Goal: Transaction & Acquisition: Purchase product/service

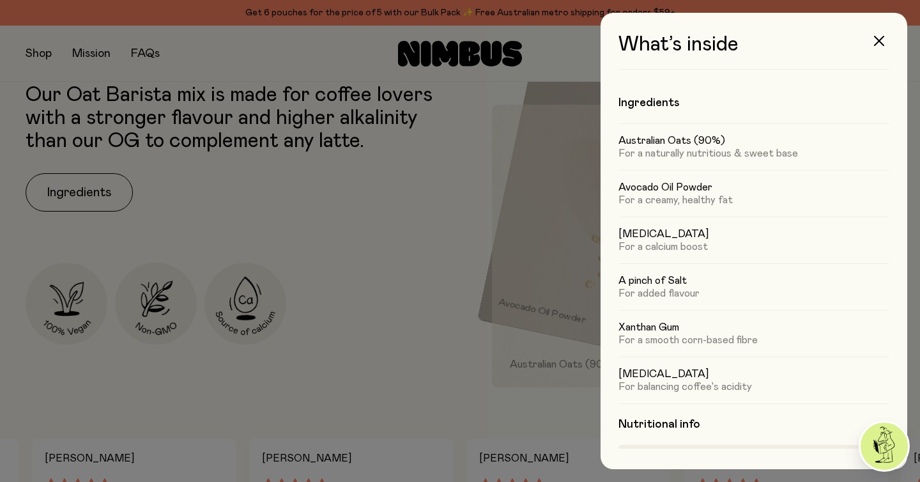
click at [886, 40] on button "button" at bounding box center [879, 41] width 31 height 31
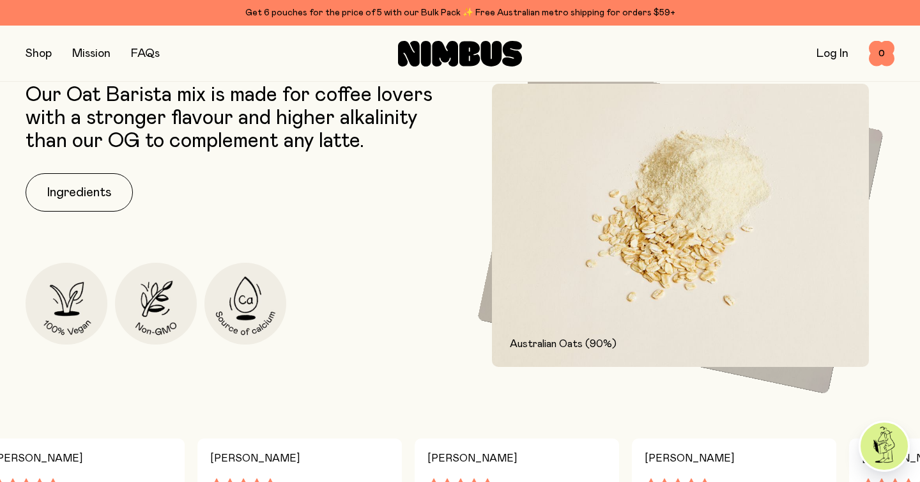
click at [38, 51] on button "button" at bounding box center [39, 54] width 26 height 18
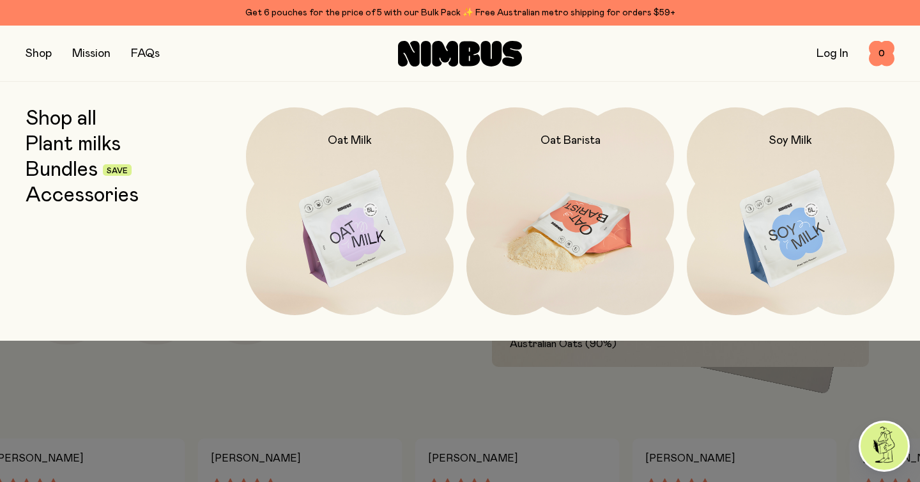
click at [545, 209] on img at bounding box center [571, 229] width 208 height 244
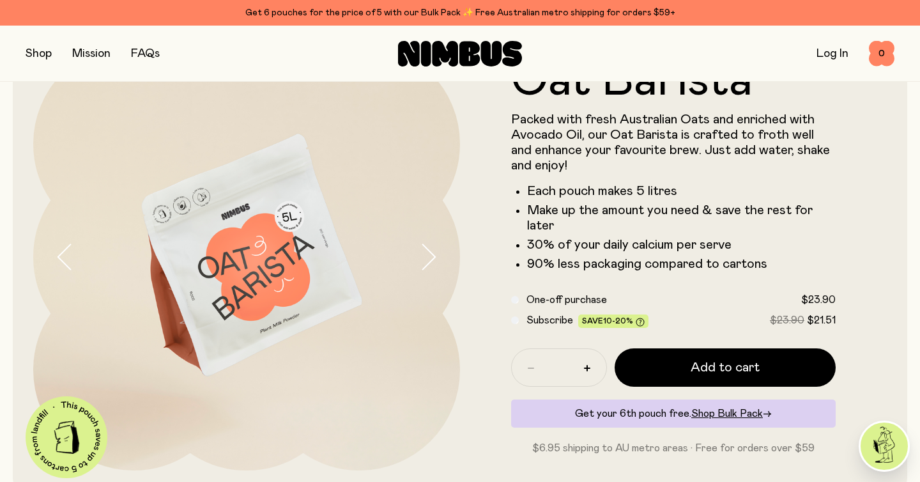
scroll to position [0, 0]
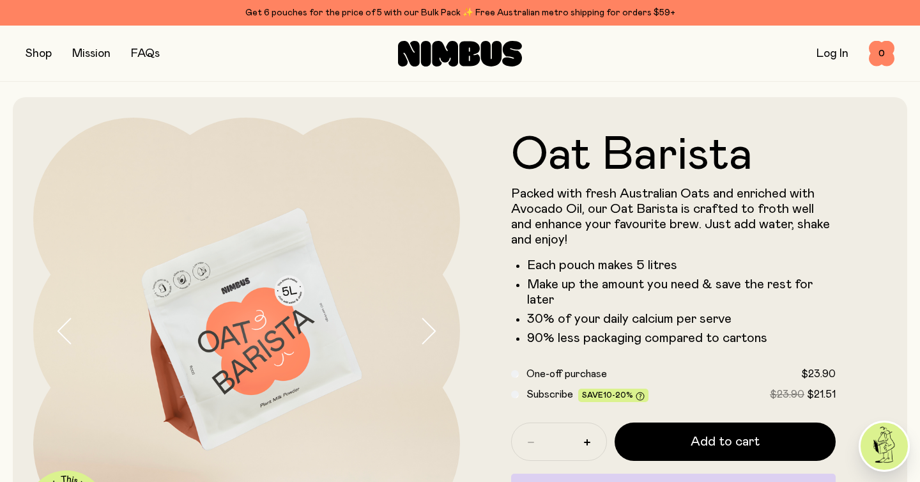
click at [42, 56] on button "button" at bounding box center [39, 54] width 26 height 18
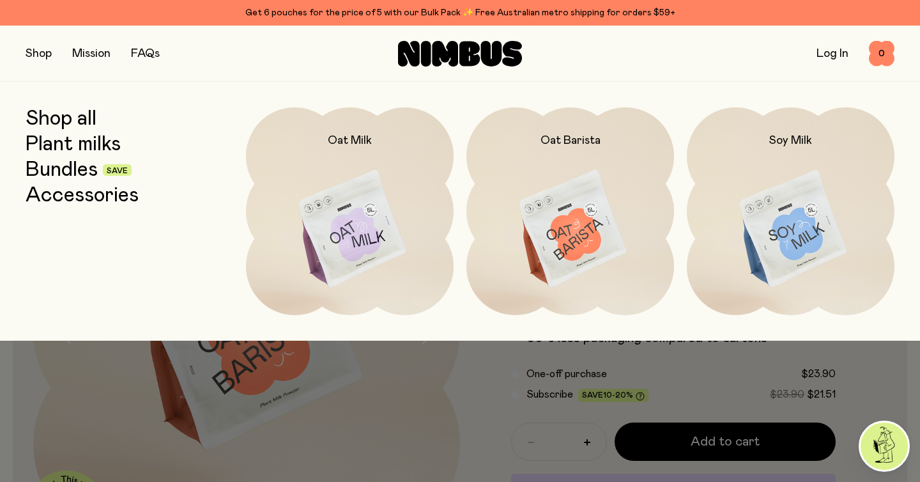
click at [86, 118] on link "Shop all" at bounding box center [61, 118] width 71 height 23
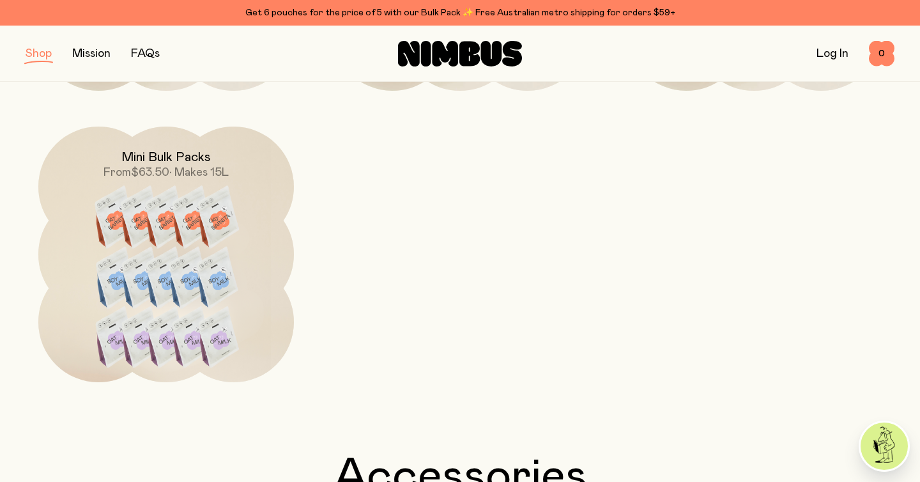
scroll to position [1448, 0]
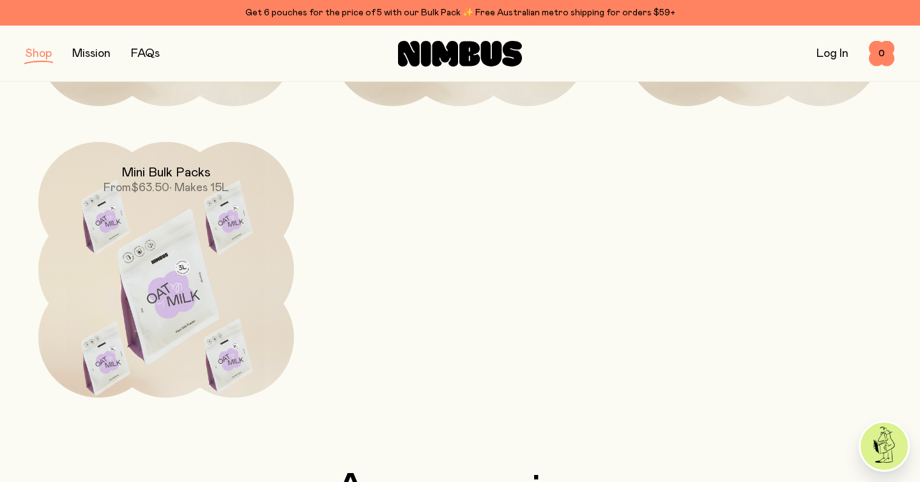
click at [263, 244] on img at bounding box center [166, 292] width 256 height 300
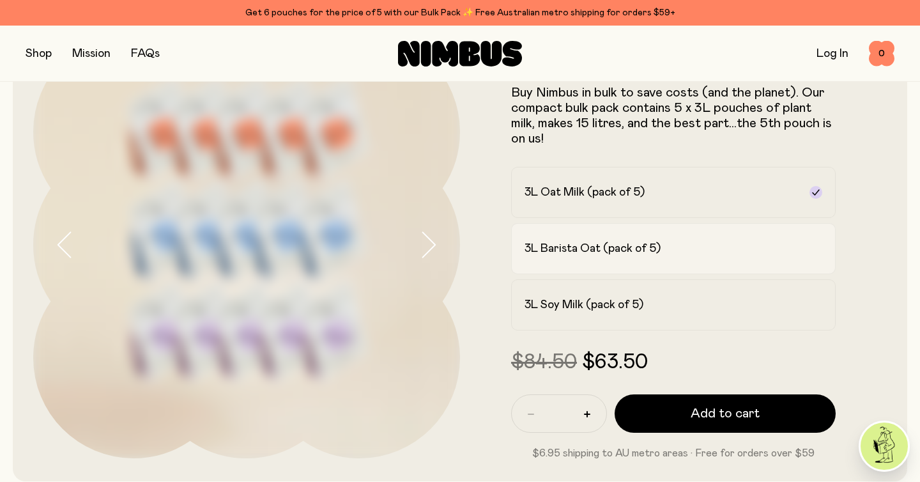
scroll to position [89, 0]
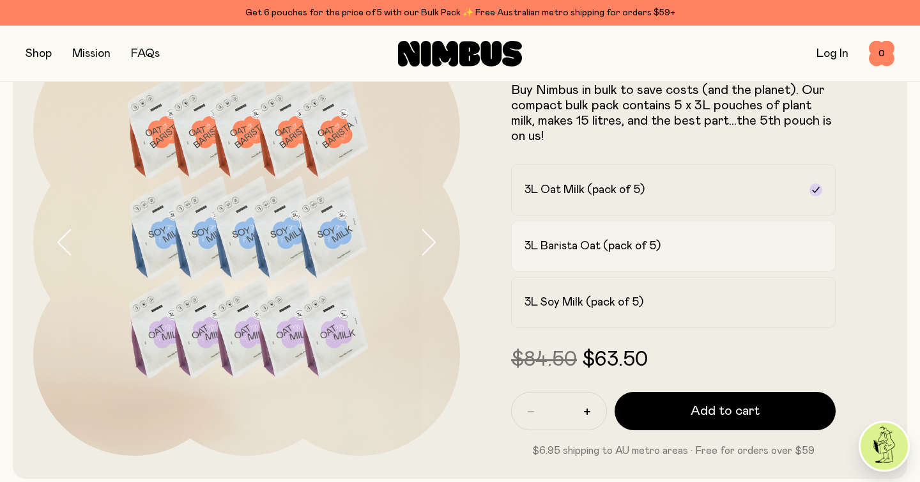
click at [582, 249] on h2 "3L Barista Oat (pack of 5)" at bounding box center [593, 245] width 136 height 15
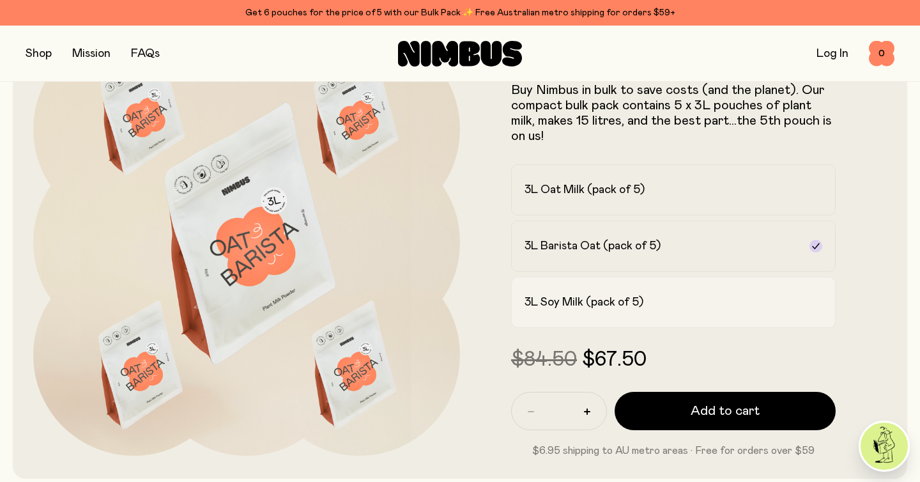
click at [587, 300] on h2 "3L Soy Milk (pack of 5)" at bounding box center [584, 302] width 119 height 15
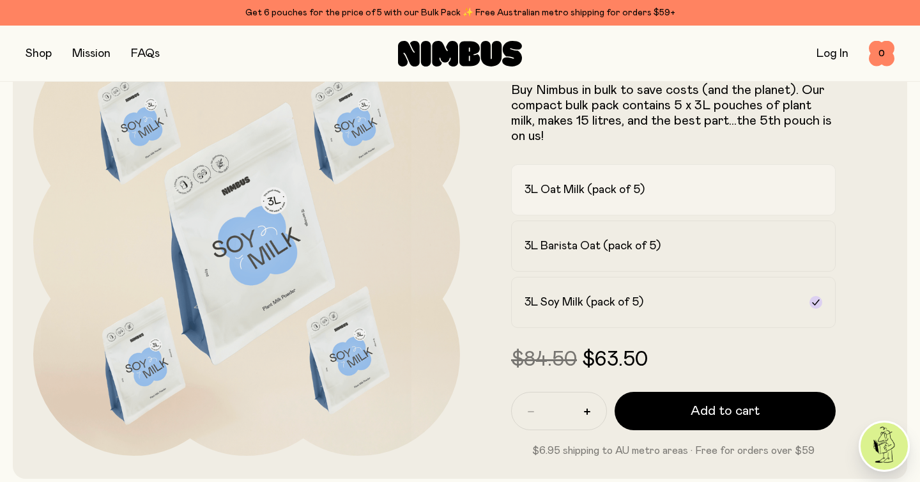
click at [586, 207] on label "3L Oat Milk (pack of 5)" at bounding box center [673, 189] width 325 height 51
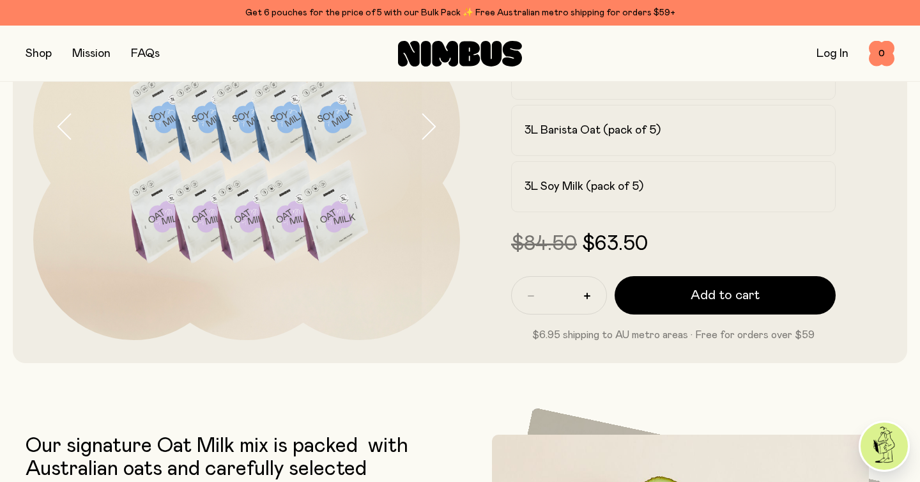
scroll to position [206, 0]
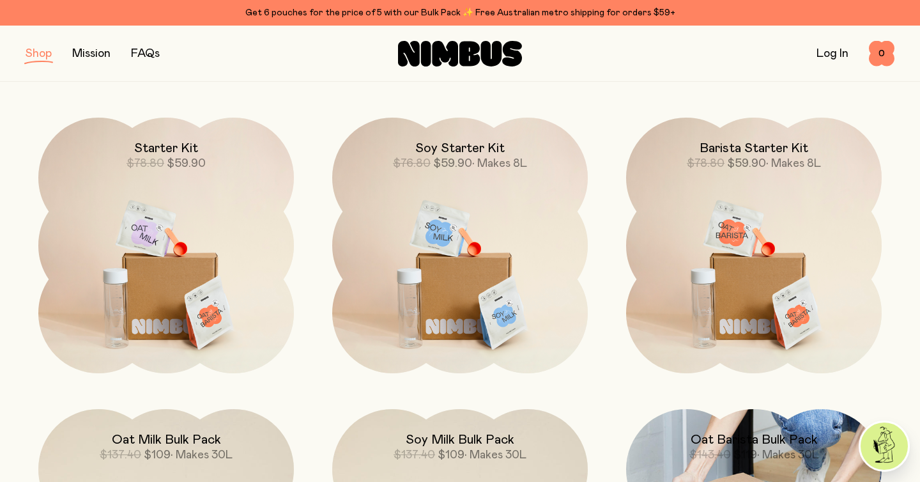
scroll to position [889, 0]
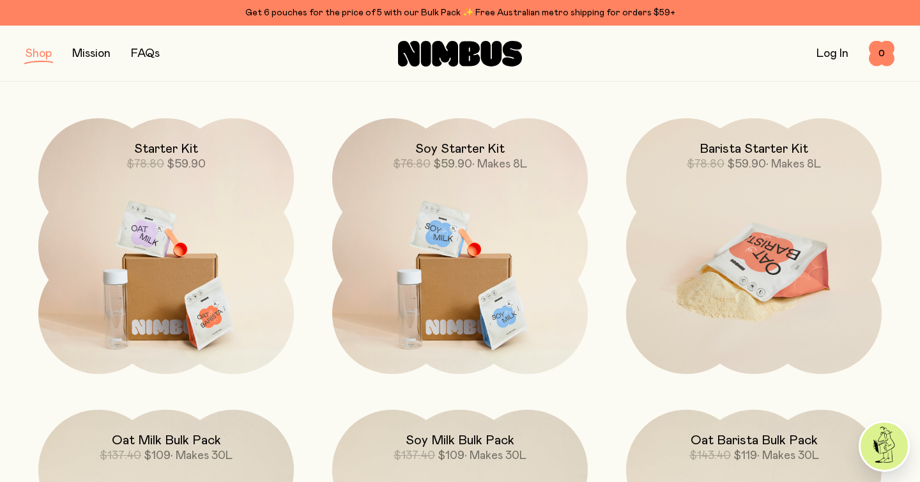
click at [727, 194] on img at bounding box center [754, 268] width 256 height 300
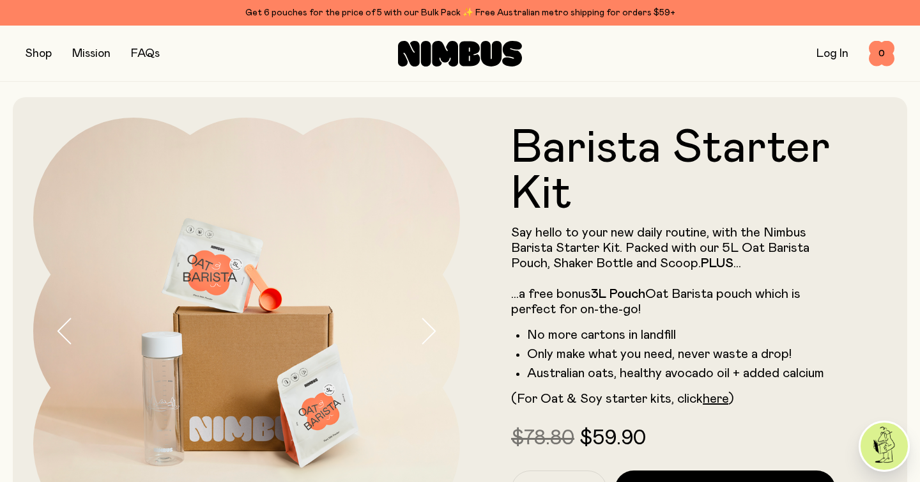
scroll to position [12, 0]
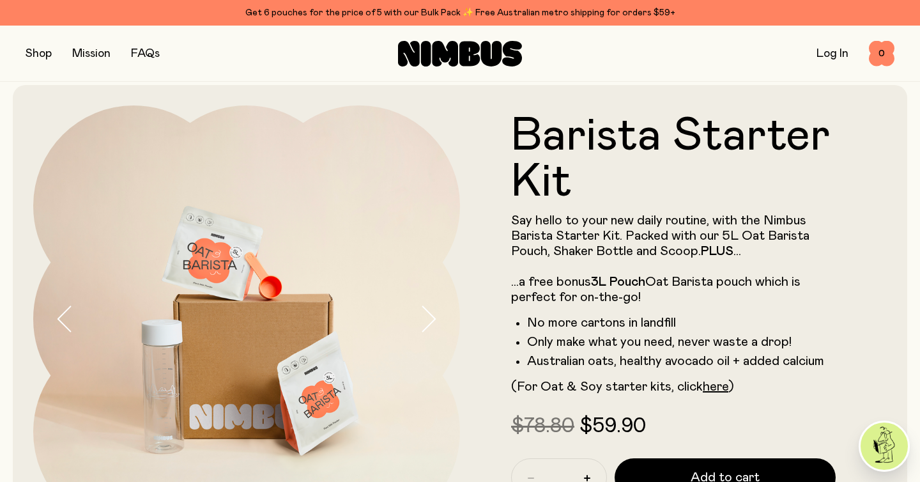
click at [431, 310] on icon "button" at bounding box center [428, 318] width 18 height 27
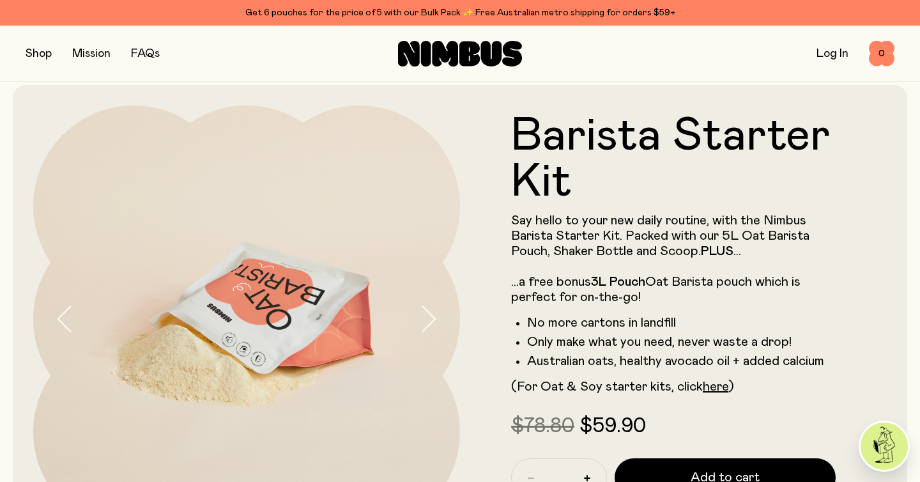
click at [431, 310] on icon "button" at bounding box center [428, 318] width 18 height 27
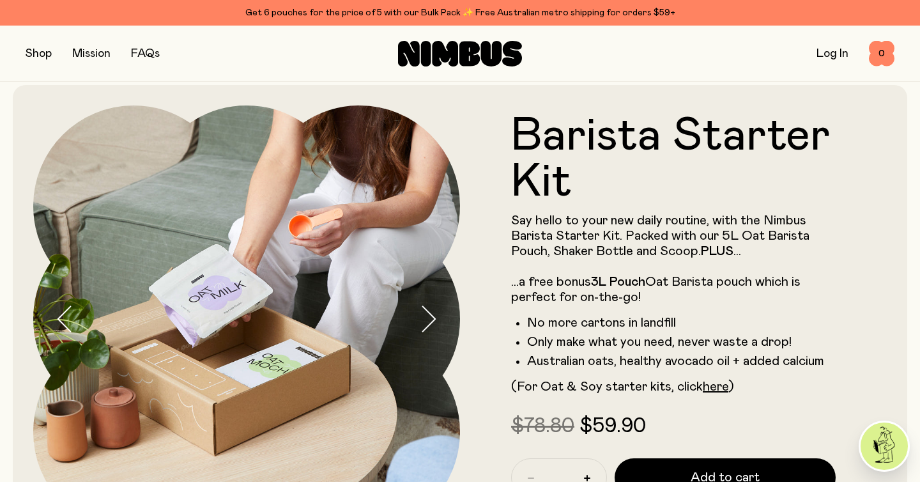
click at [431, 310] on icon "button" at bounding box center [428, 318] width 18 height 27
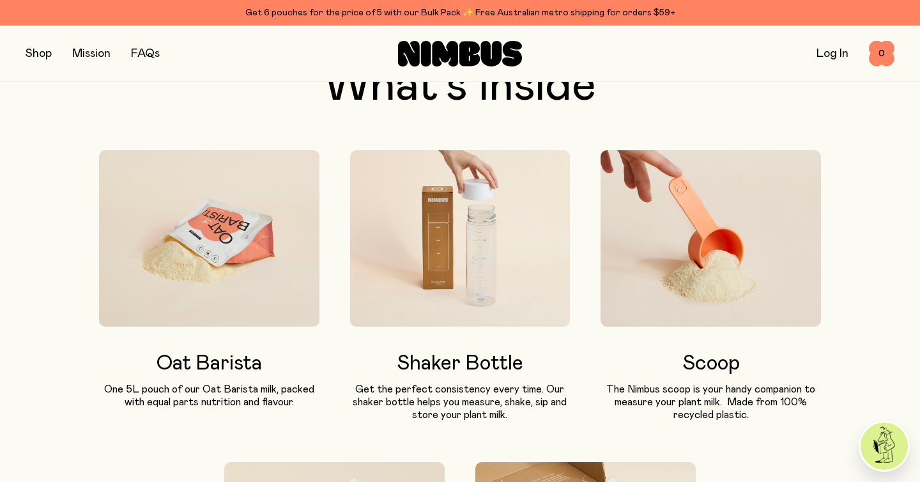
scroll to position [568, 0]
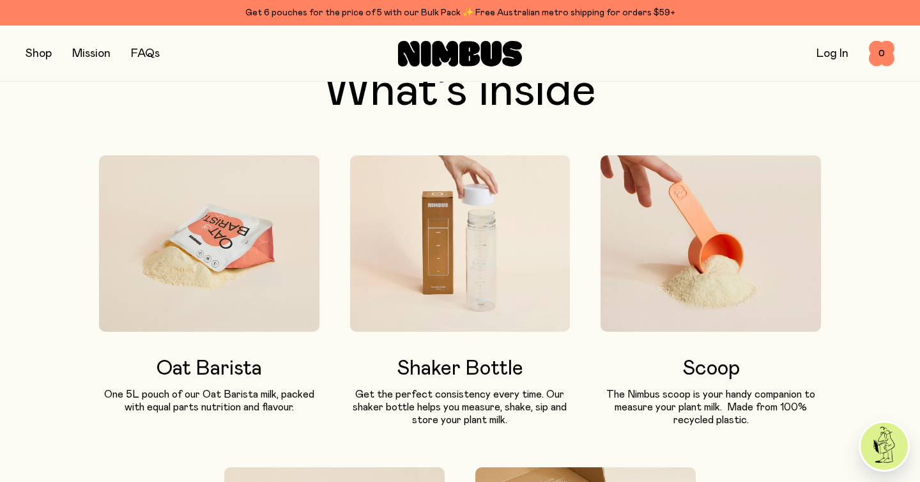
click at [460, 259] on img at bounding box center [460, 243] width 220 height 176
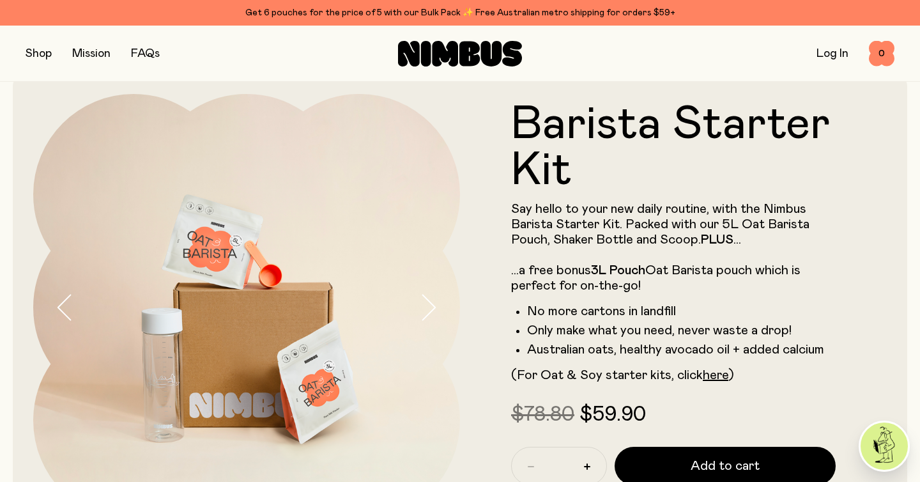
scroll to position [0, 0]
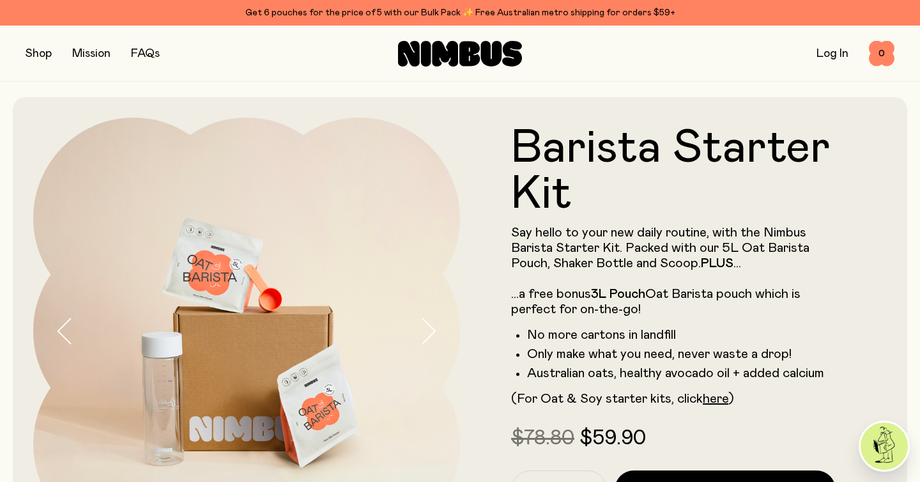
click at [435, 324] on icon "button" at bounding box center [428, 331] width 18 height 27
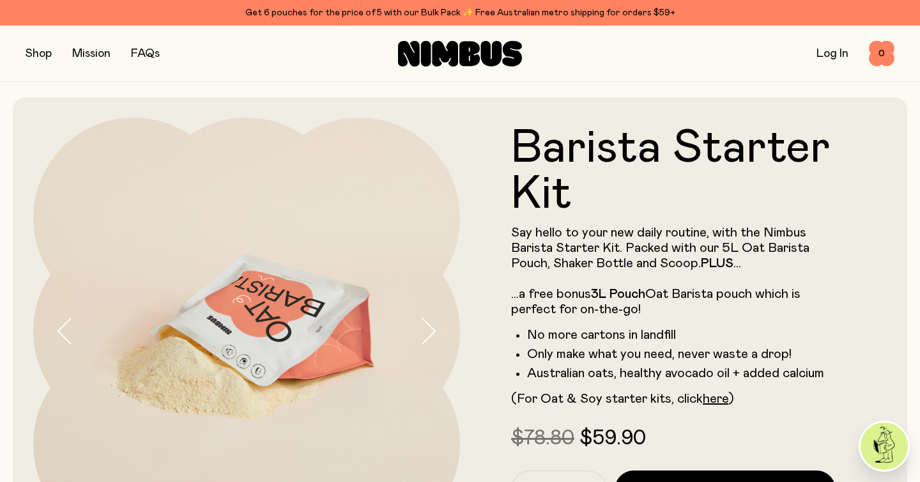
click at [435, 324] on icon "button" at bounding box center [428, 331] width 18 height 27
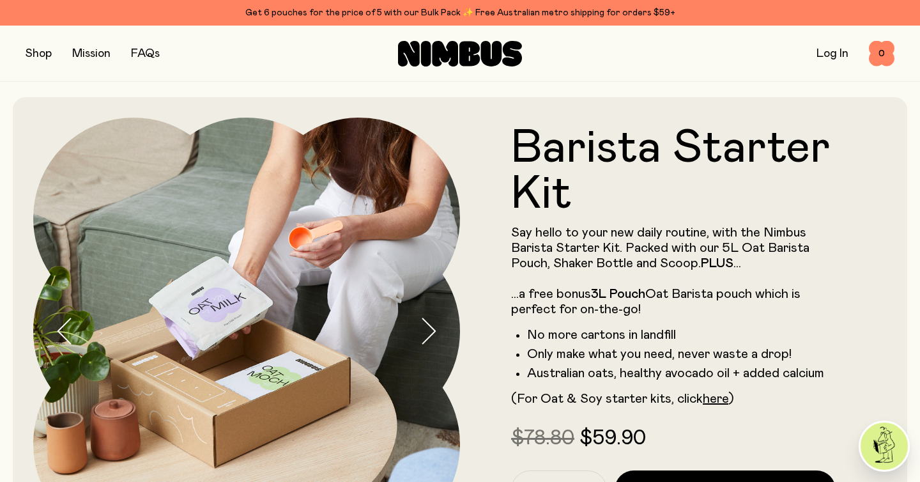
click at [435, 324] on icon "button" at bounding box center [428, 331] width 18 height 27
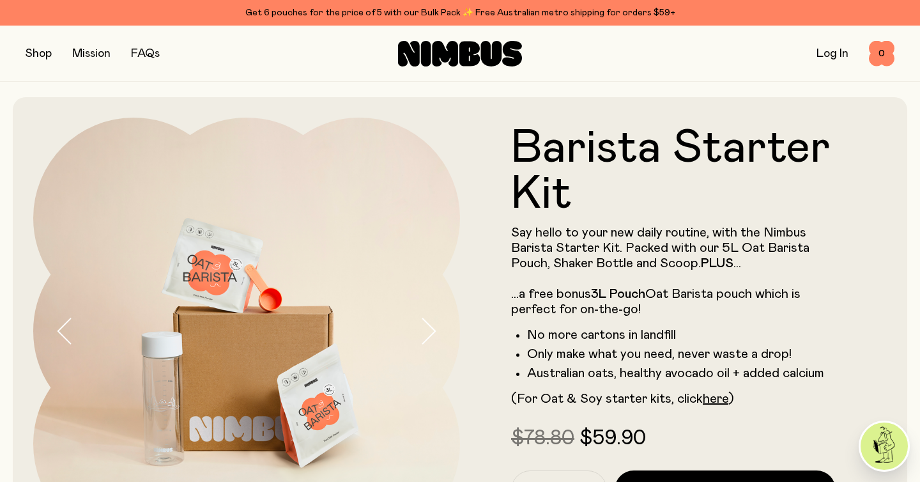
click at [435, 324] on icon "button" at bounding box center [428, 331] width 18 height 27
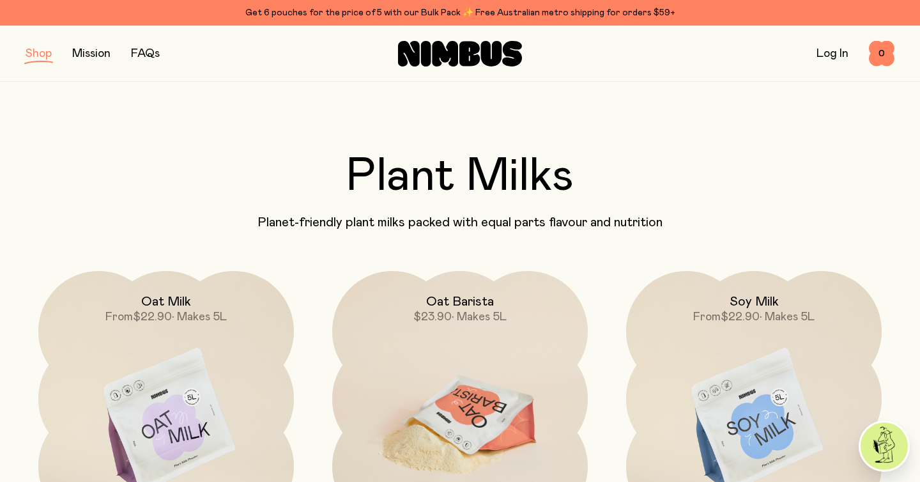
click at [447, 375] on img at bounding box center [460, 421] width 256 height 300
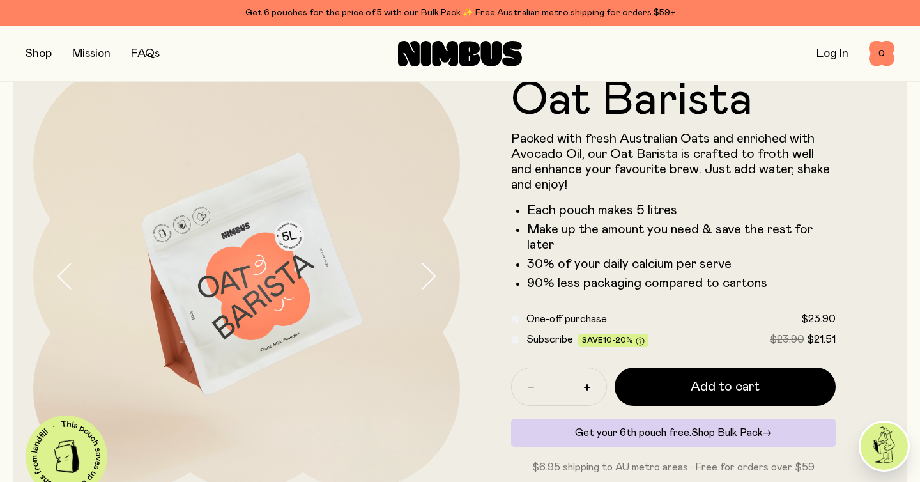
scroll to position [63, 0]
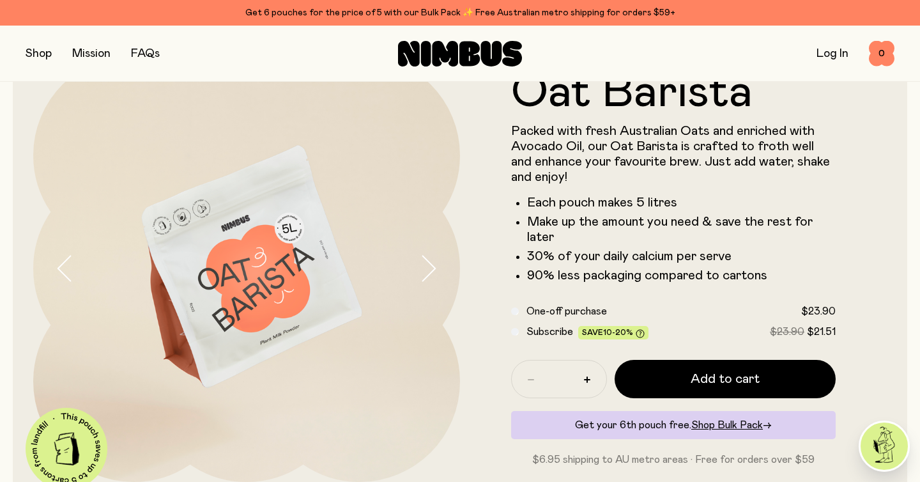
click at [425, 259] on icon "button" at bounding box center [428, 268] width 18 height 27
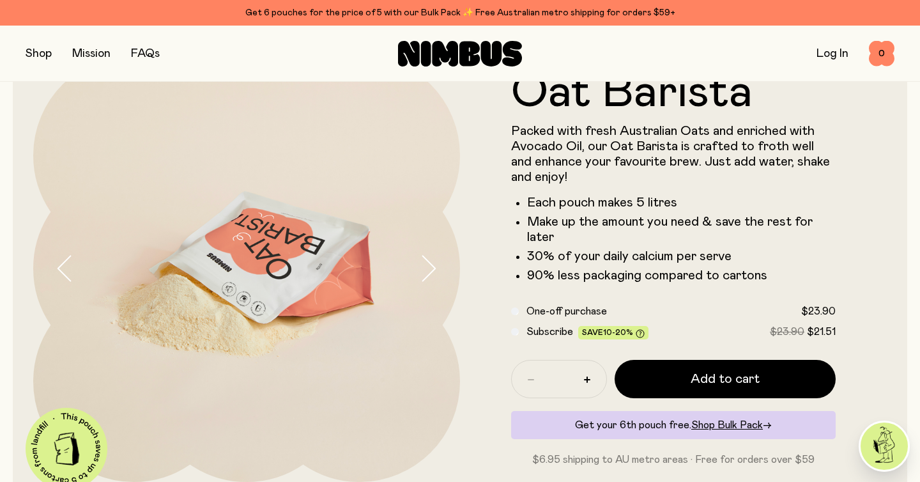
click at [425, 259] on icon "button" at bounding box center [428, 268] width 18 height 27
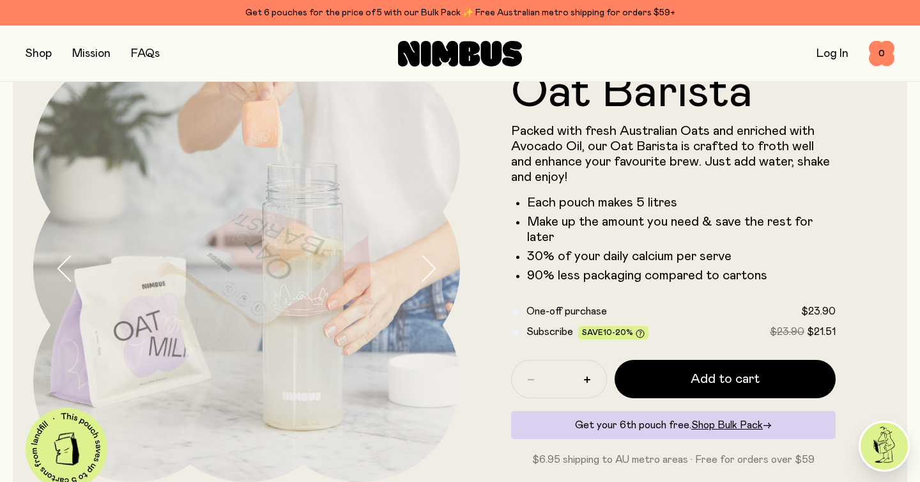
click at [425, 259] on icon "button" at bounding box center [428, 268] width 18 height 27
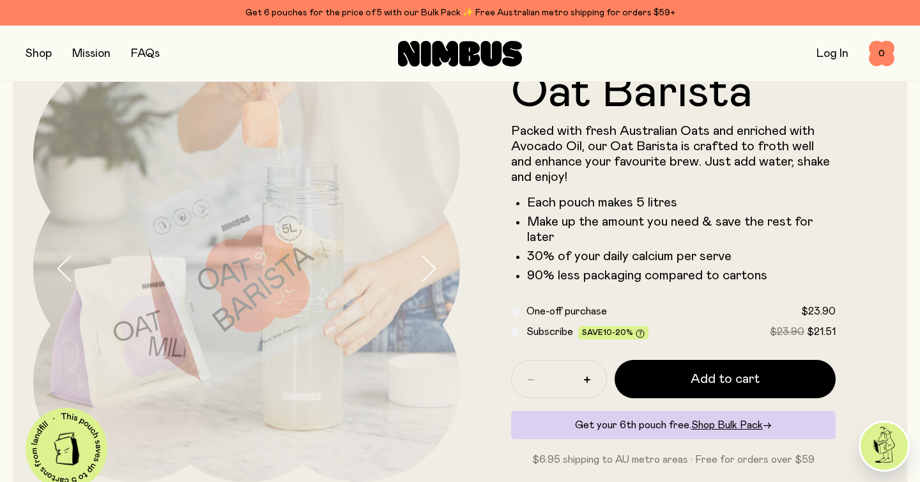
click at [425, 259] on icon "button" at bounding box center [428, 268] width 18 height 27
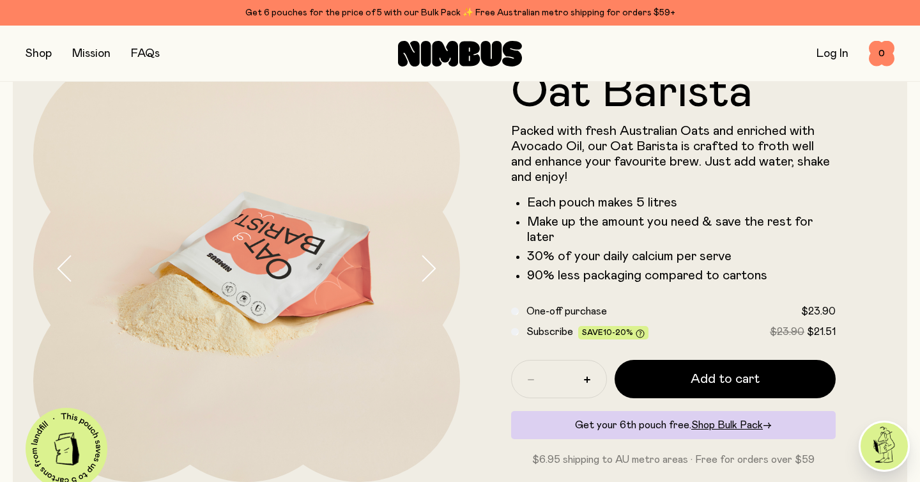
click at [425, 259] on icon "button" at bounding box center [428, 268] width 18 height 27
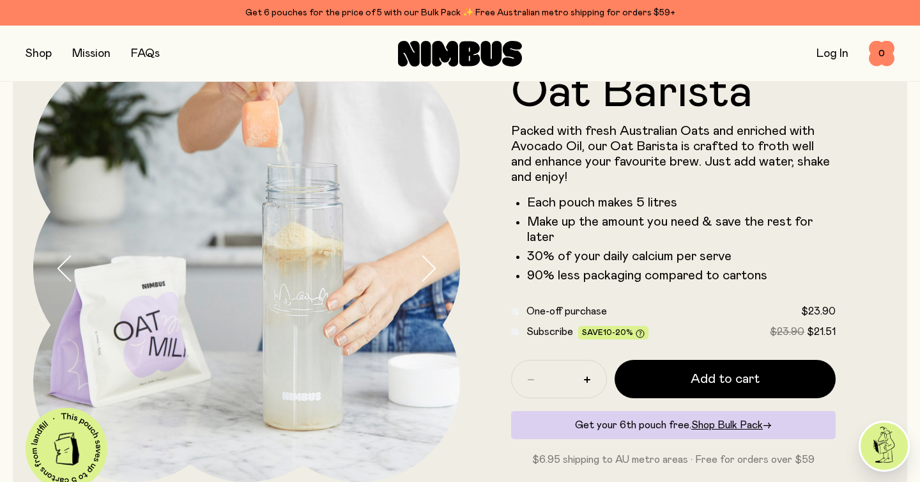
click at [425, 259] on icon "button" at bounding box center [428, 268] width 18 height 27
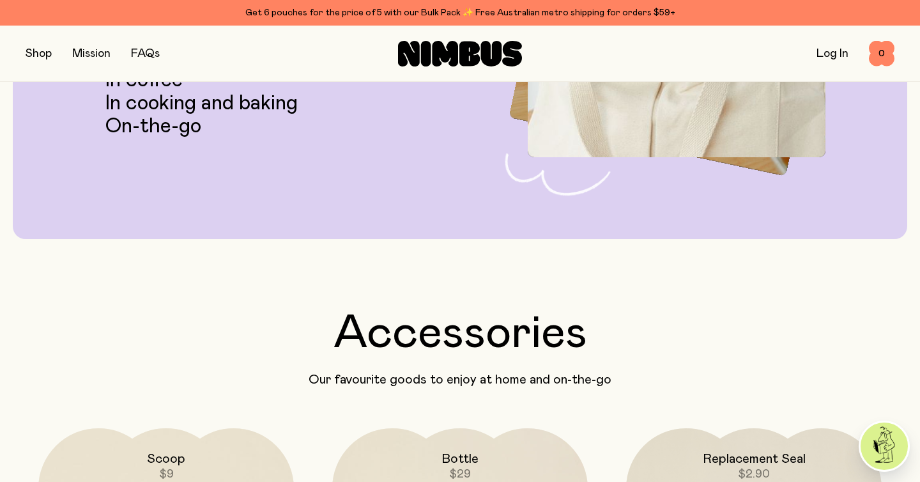
scroll to position [2534, 0]
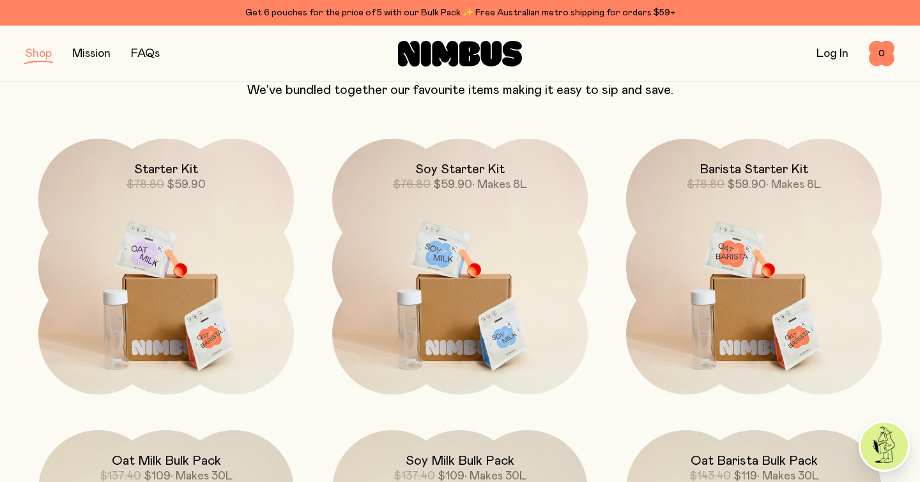
scroll to position [870, 0]
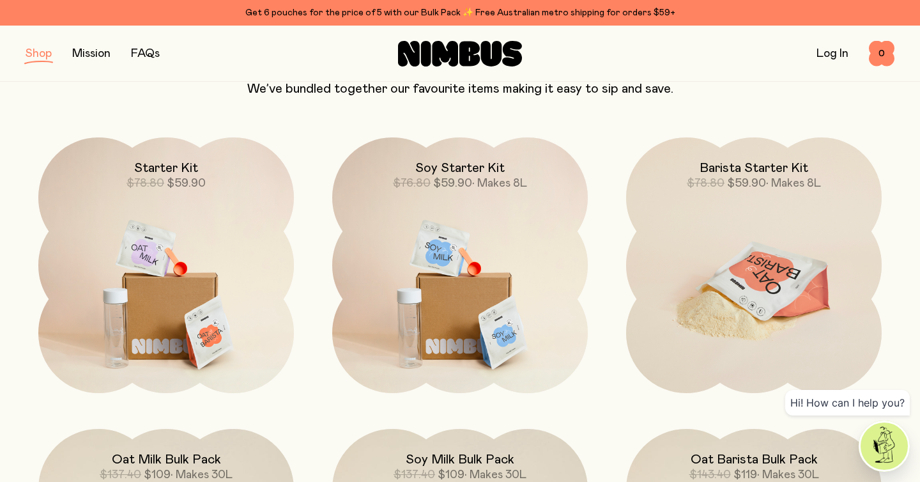
click at [704, 208] on img at bounding box center [754, 287] width 256 height 300
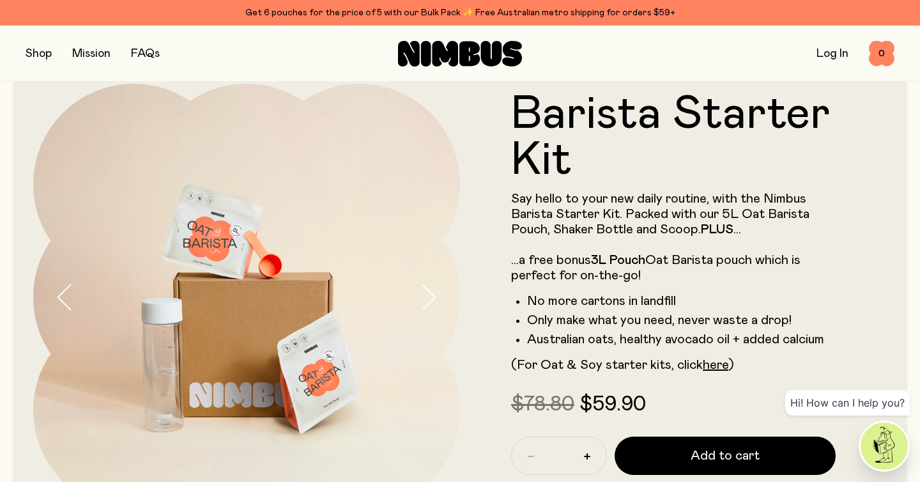
scroll to position [35, 0]
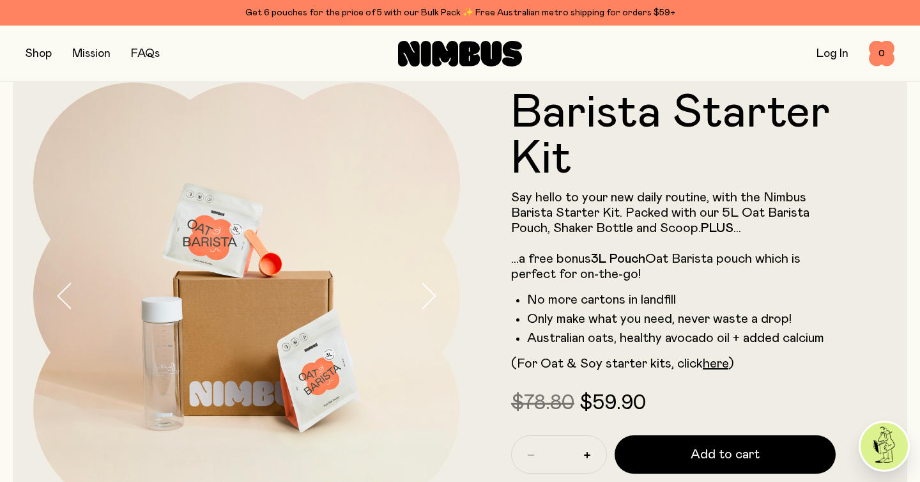
click at [429, 291] on icon "button" at bounding box center [428, 295] width 18 height 27
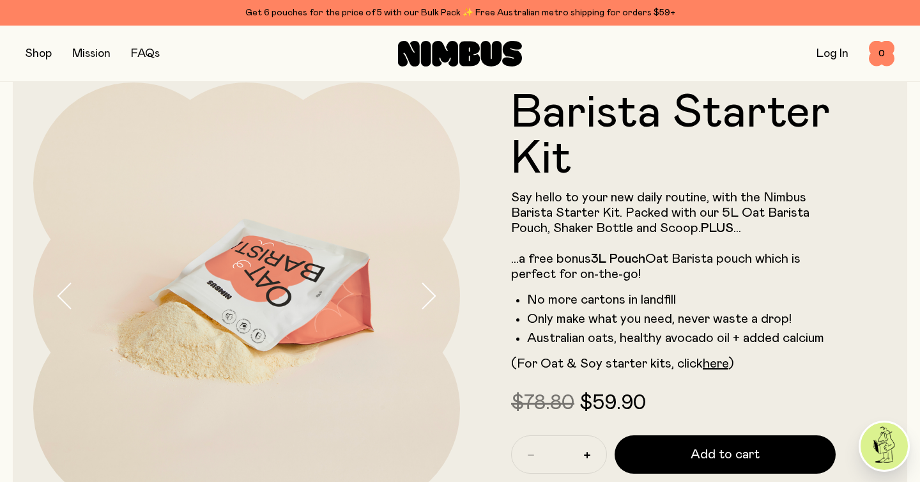
click at [429, 291] on icon "button" at bounding box center [428, 295] width 18 height 27
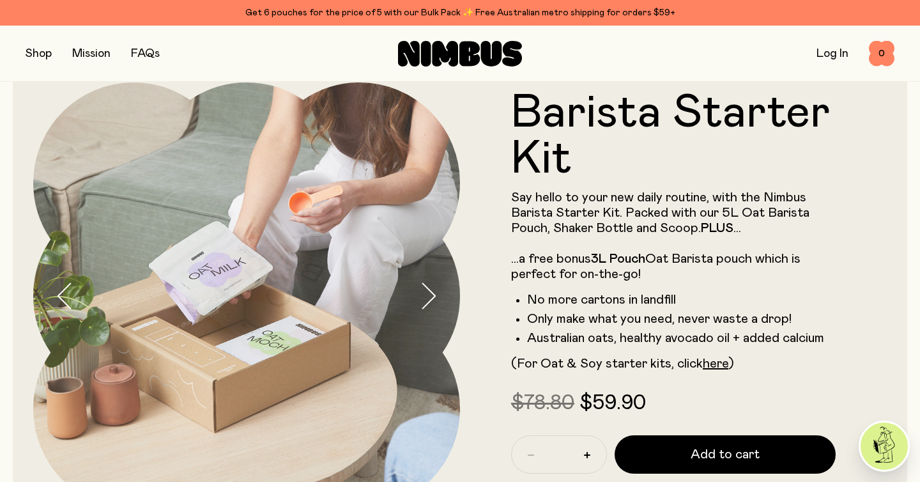
click at [429, 291] on icon "button" at bounding box center [428, 295] width 18 height 27
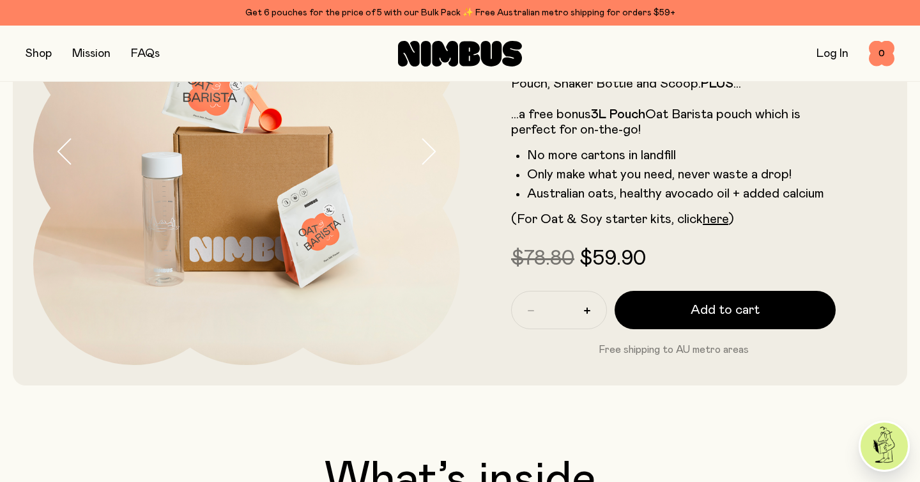
scroll to position [172, 0]
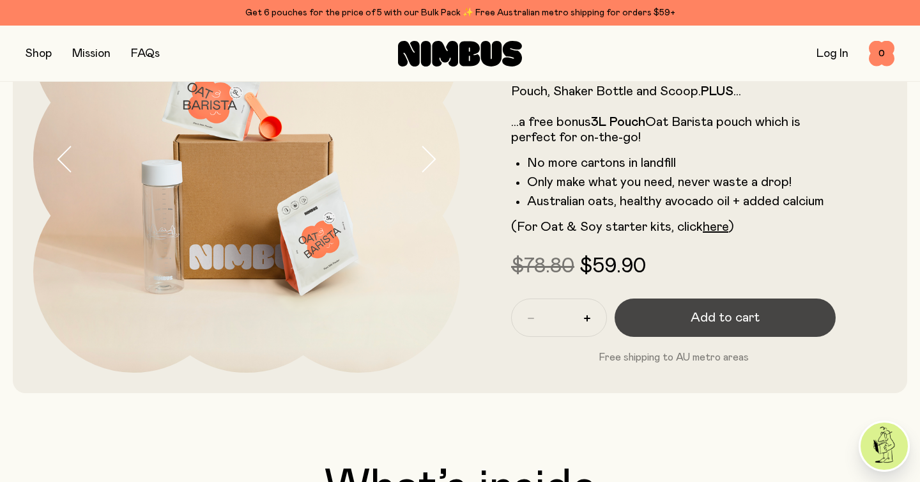
click at [707, 316] on span "Add to cart" at bounding box center [725, 318] width 69 height 18
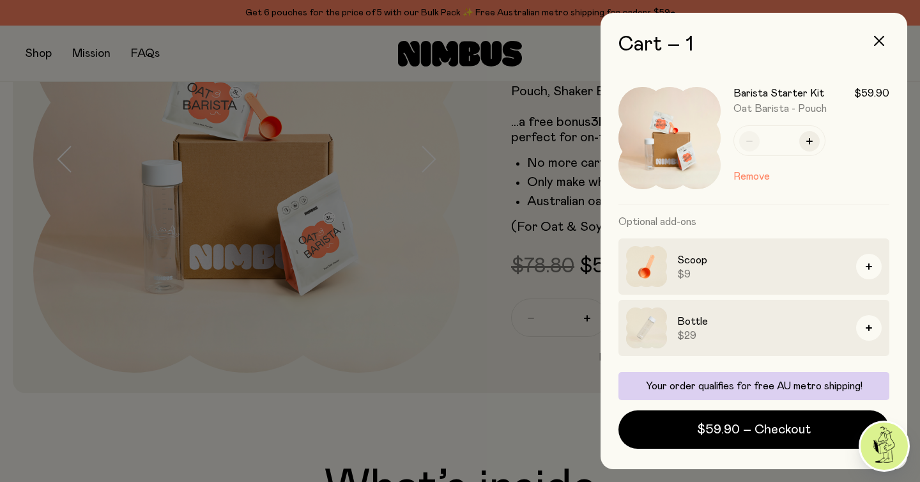
scroll to position [58, 0]
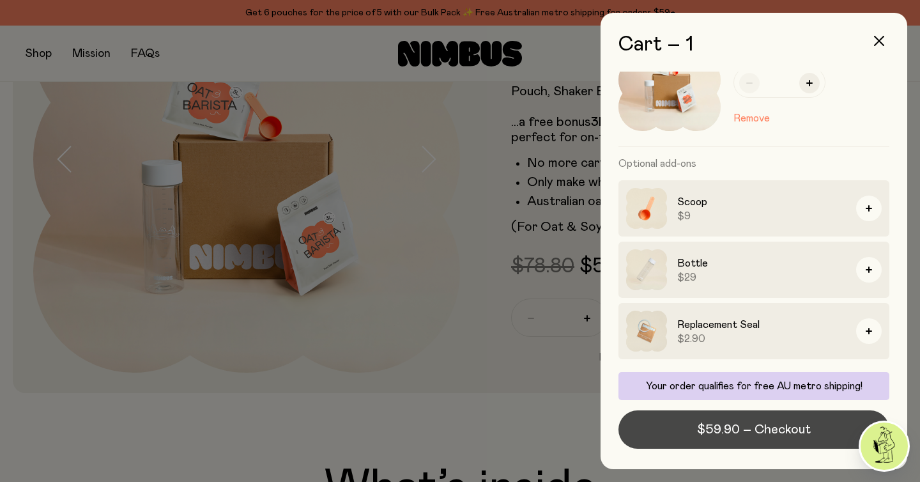
click at [729, 435] on span "$59.90 – Checkout" at bounding box center [754, 430] width 114 height 18
